Goal: Transaction & Acquisition: Purchase product/service

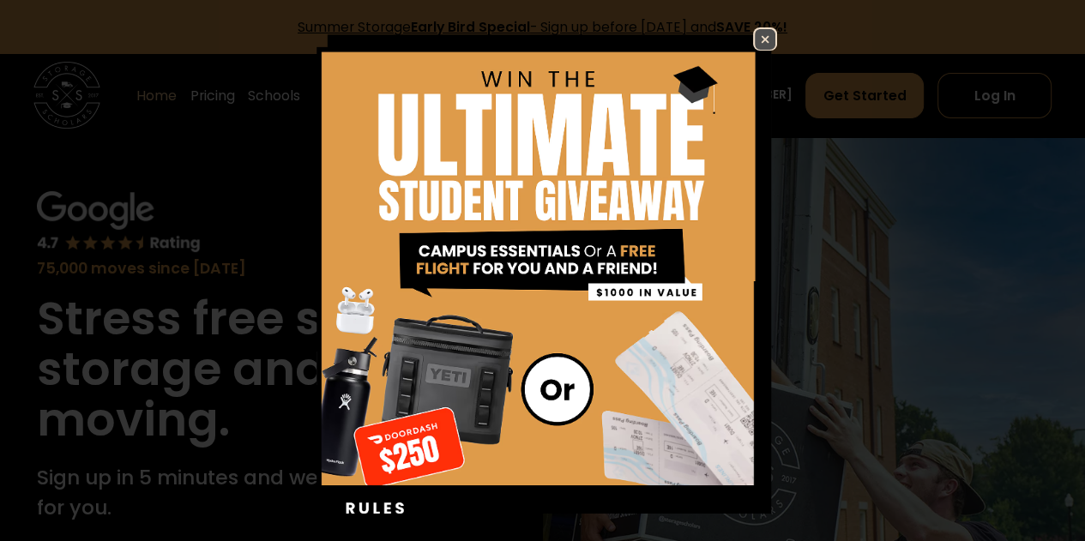
click at [755, 32] on img at bounding box center [765, 39] width 21 height 21
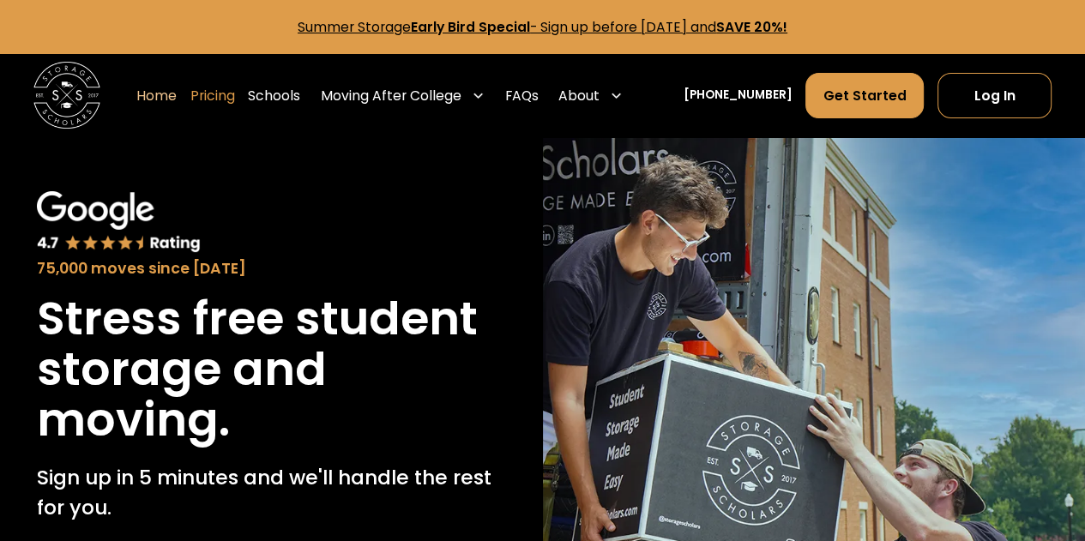
click at [235, 102] on link "Pricing" at bounding box center [212, 95] width 45 height 47
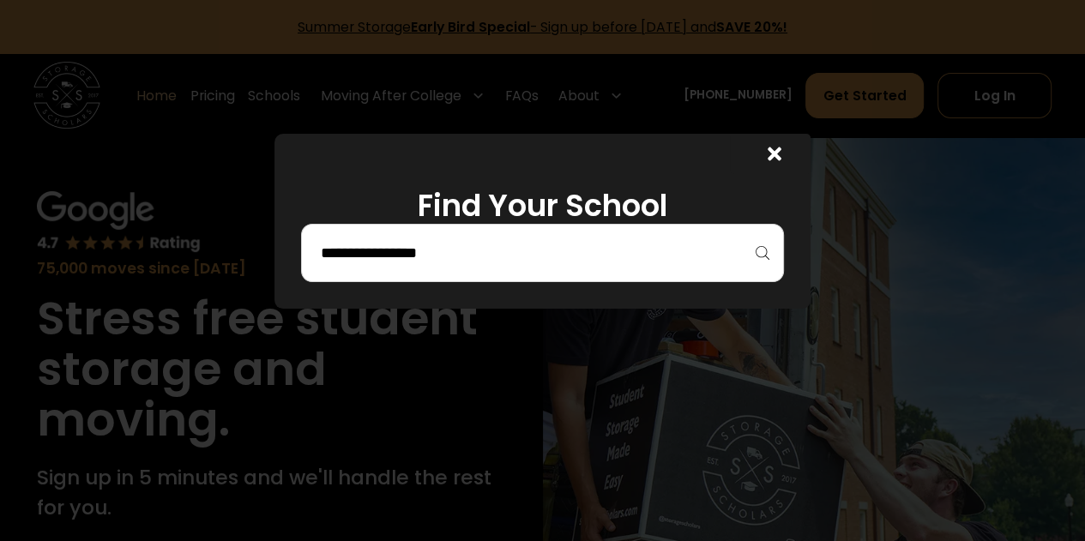
click at [650, 268] on div at bounding box center [542, 253] width 483 height 58
click at [565, 269] on div at bounding box center [542, 253] width 483 height 58
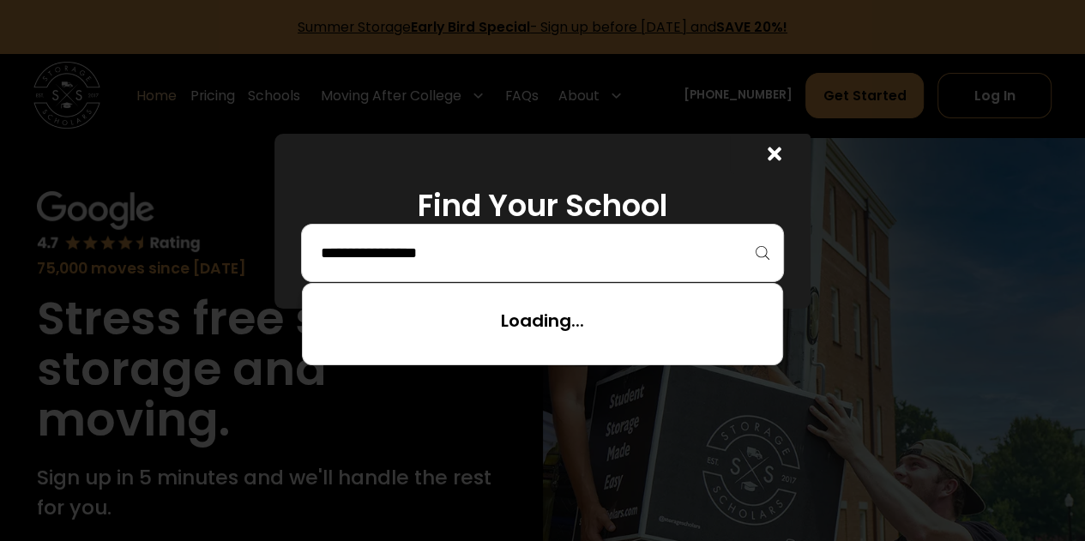
click at [466, 245] on input "search" at bounding box center [542, 253] width 447 height 29
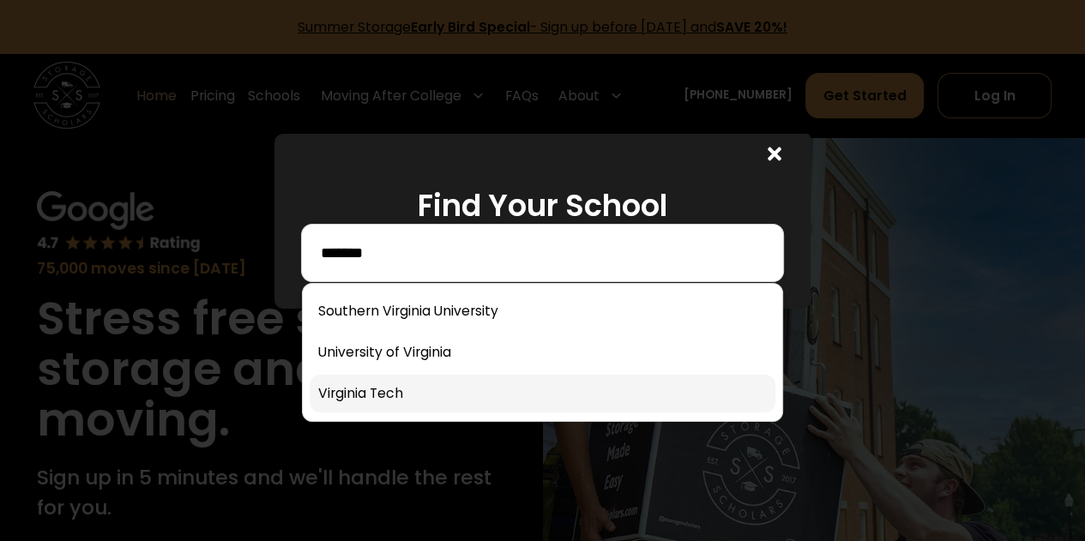
type input "*******"
click at [408, 393] on link at bounding box center [543, 394] width 466 height 38
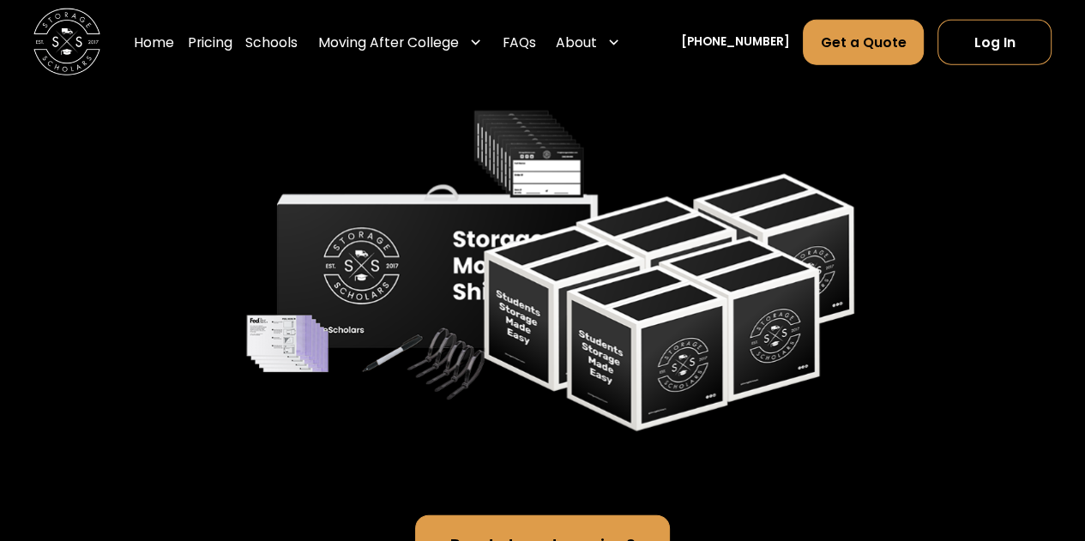
scroll to position [3532, 0]
